Goal: Task Accomplishment & Management: Manage account settings

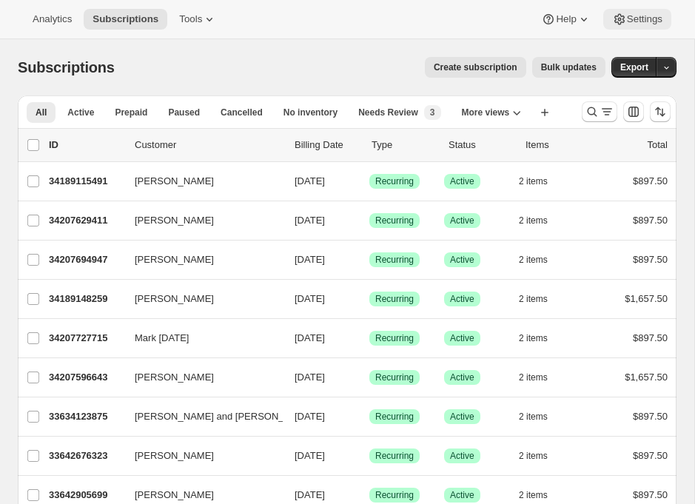
click at [638, 24] on span "Settings" at bounding box center [645, 19] width 36 height 12
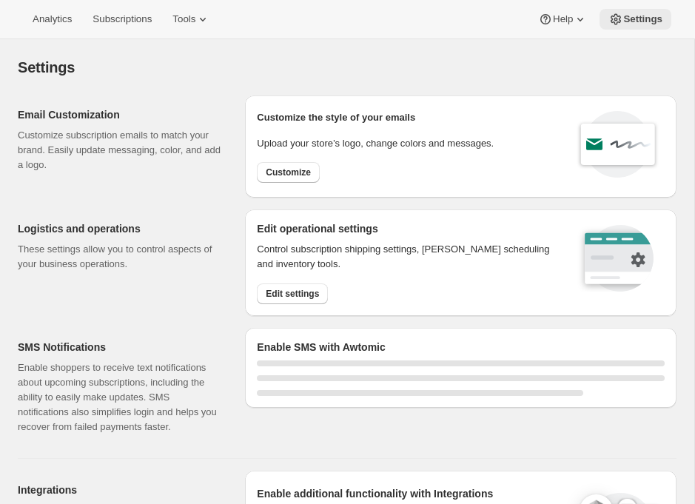
select select "17:00"
select select "09:00"
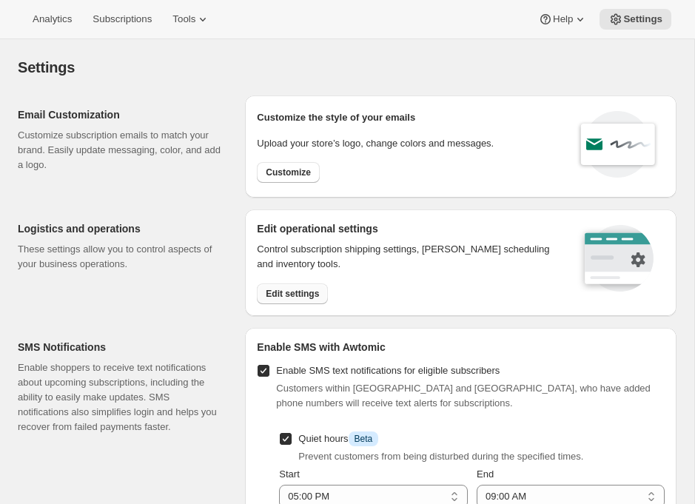
click at [274, 291] on span "Edit settings" at bounding box center [292, 294] width 53 height 12
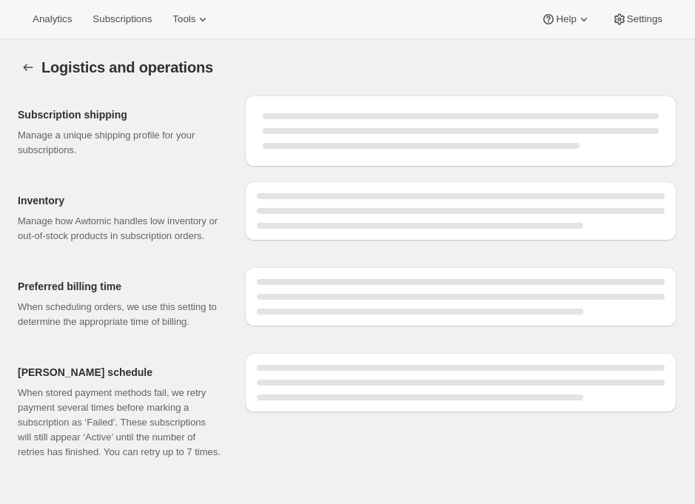
select select "10:00"
select select "DAY"
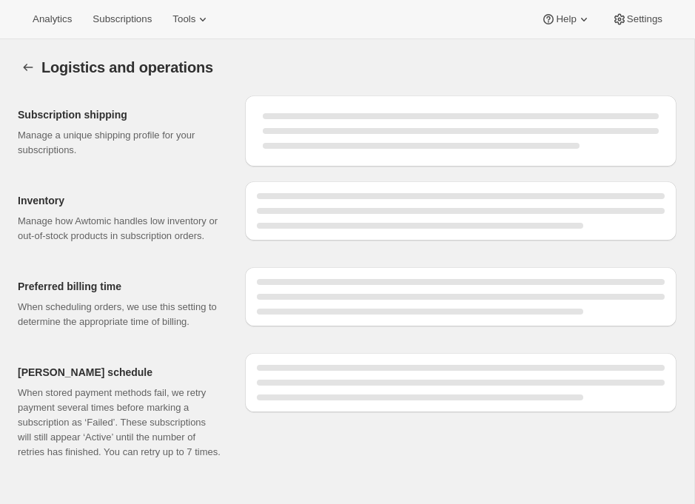
select select "DAY"
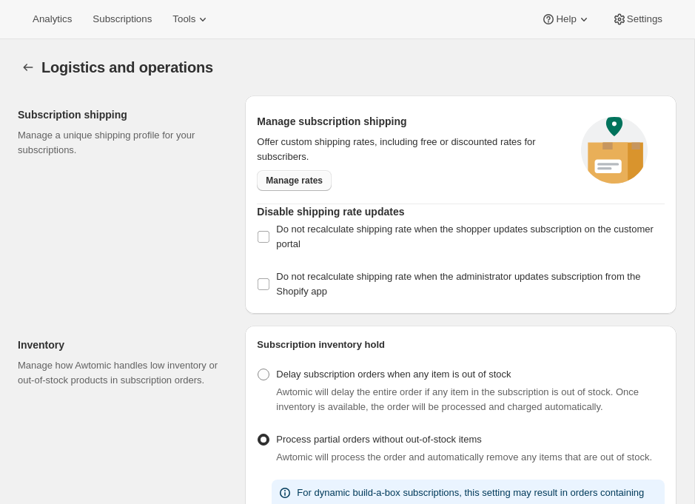
click at [300, 178] on span "Manage rates" at bounding box center [294, 181] width 57 height 12
